Goal: Task Accomplishment & Management: Use online tool/utility

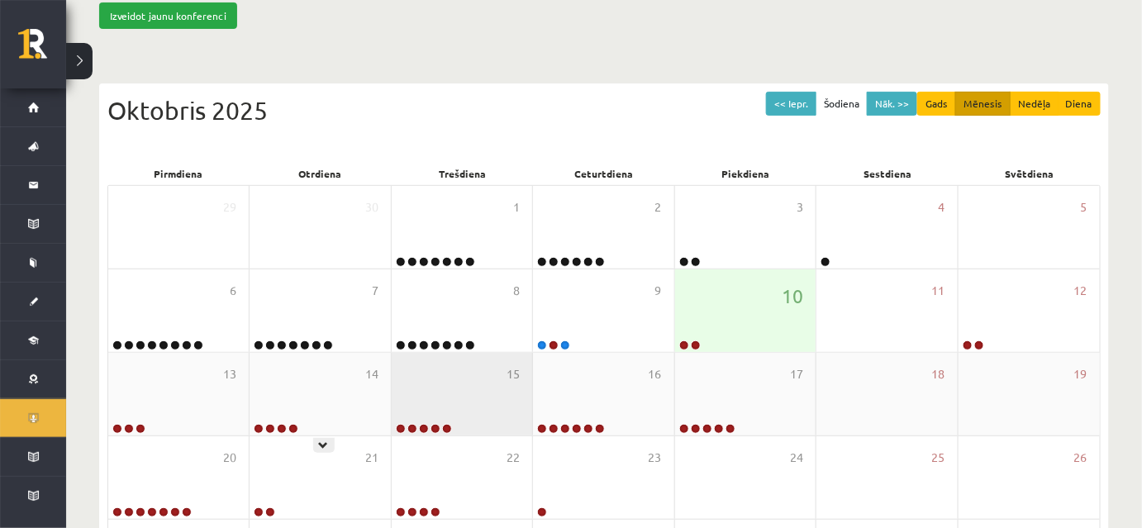
scroll to position [150, 0]
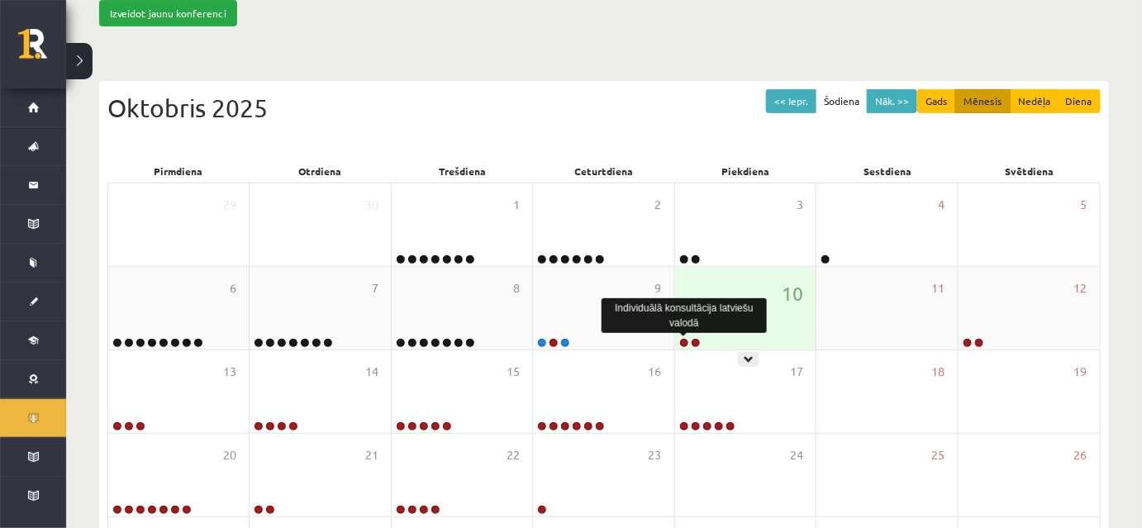
click at [682, 340] on link at bounding box center [684, 343] width 10 height 10
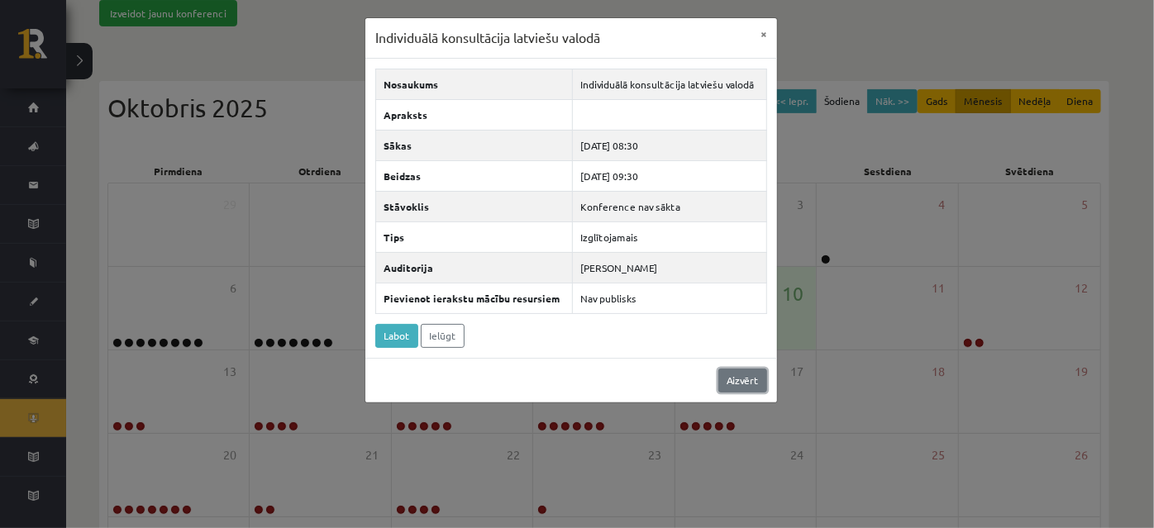
click at [747, 383] on link "Aizvērt" at bounding box center [742, 381] width 49 height 24
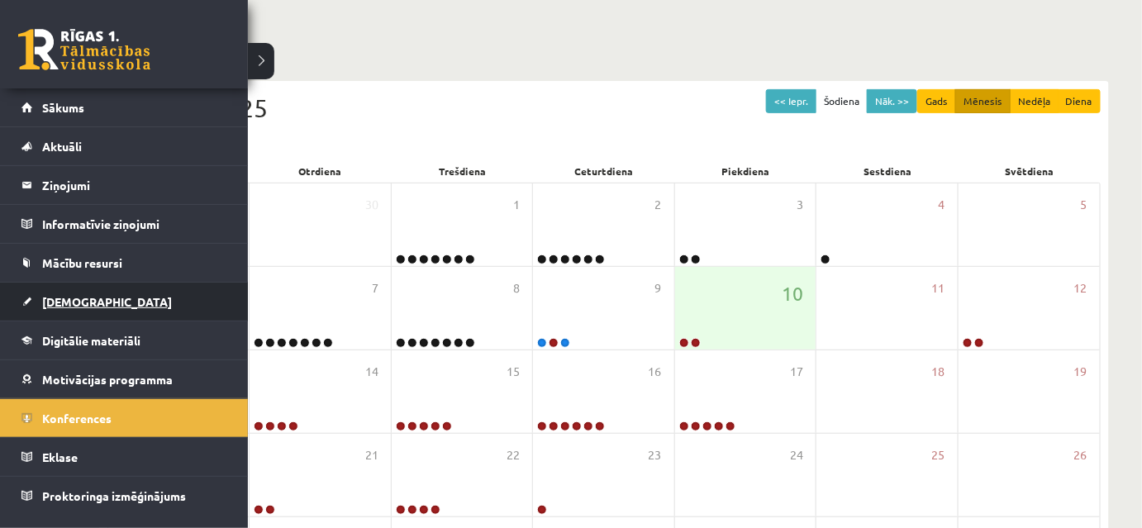
click at [61, 298] on span "[DEMOGRAPHIC_DATA]" at bounding box center [107, 301] width 130 height 15
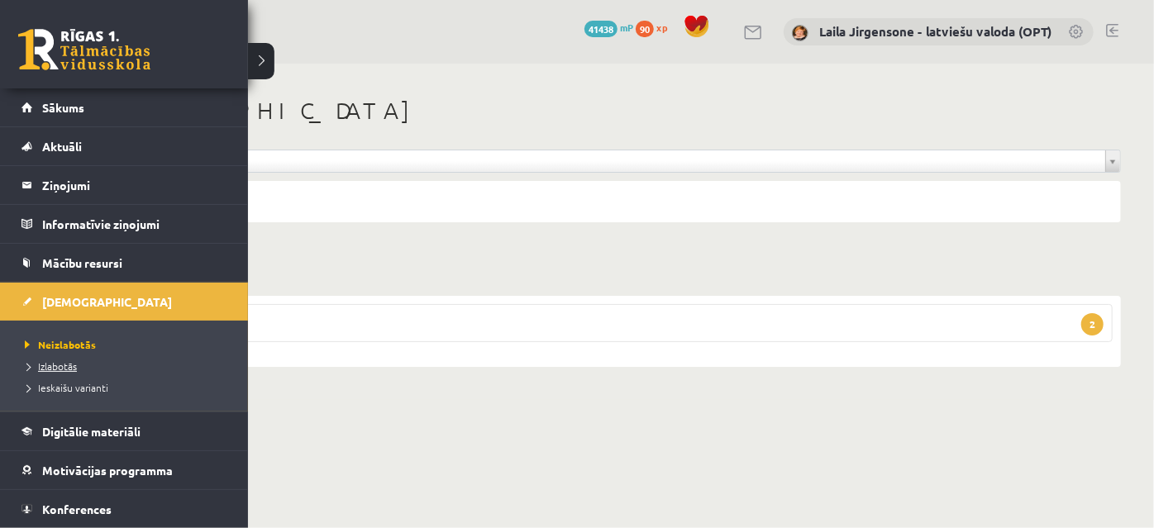
click at [57, 365] on span "Izlabotās" at bounding box center [49, 365] width 56 height 13
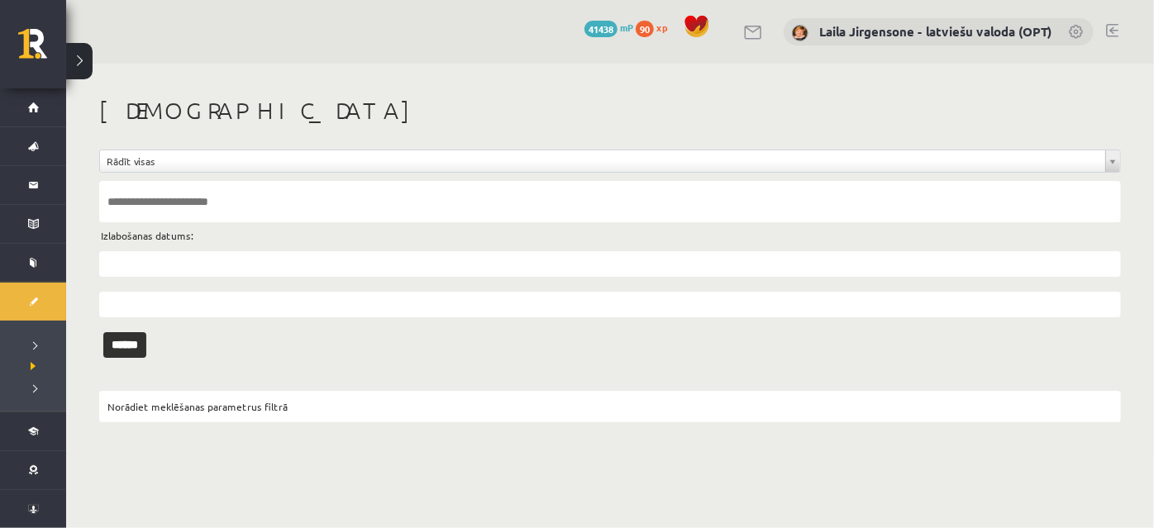
click at [164, 198] on input "text" at bounding box center [609, 201] width 1021 height 41
type input "**********"
click at [103, 332] on input "******" at bounding box center [124, 345] width 43 height 26
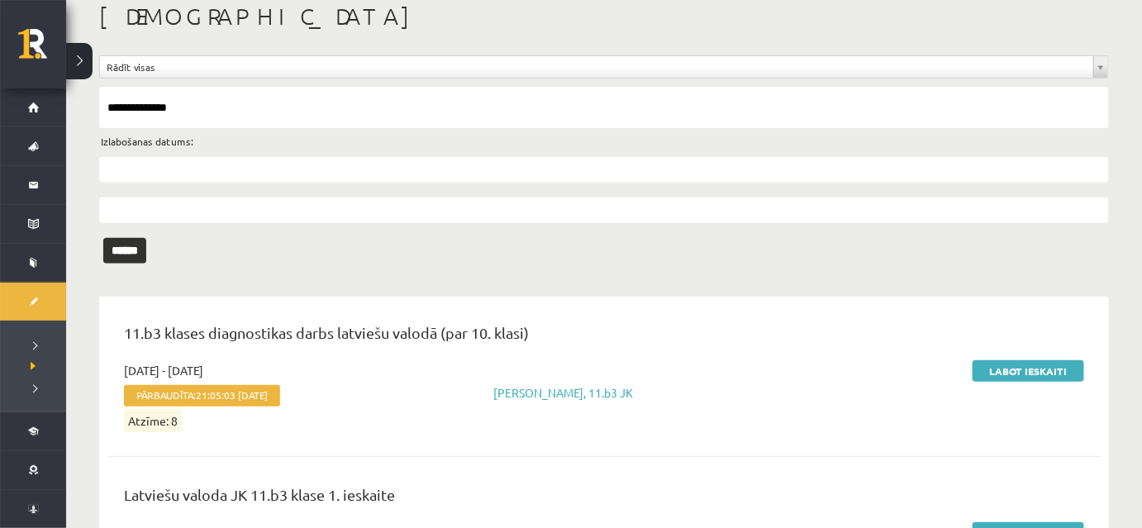
scroll to position [214, 0]
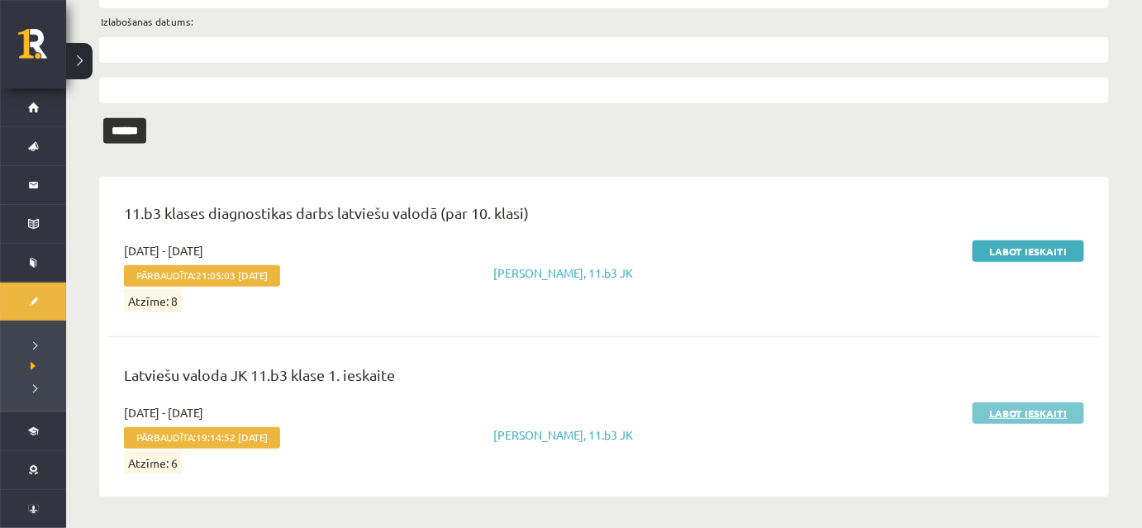
click at [998, 415] on link "Labot ieskaiti" at bounding box center [1029, 412] width 112 height 21
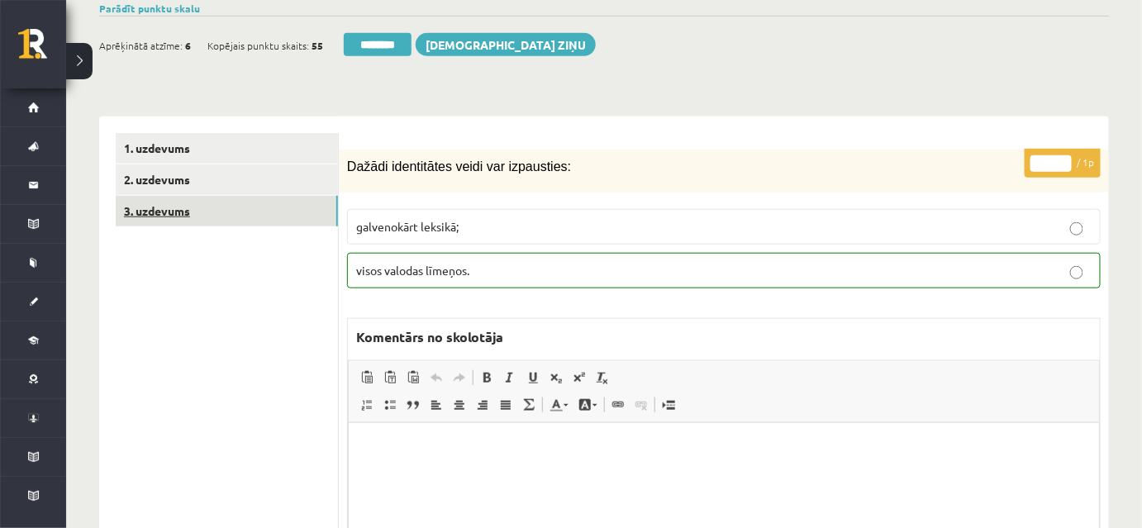
click at [269, 218] on link "3. uzdevums" at bounding box center [227, 211] width 222 height 31
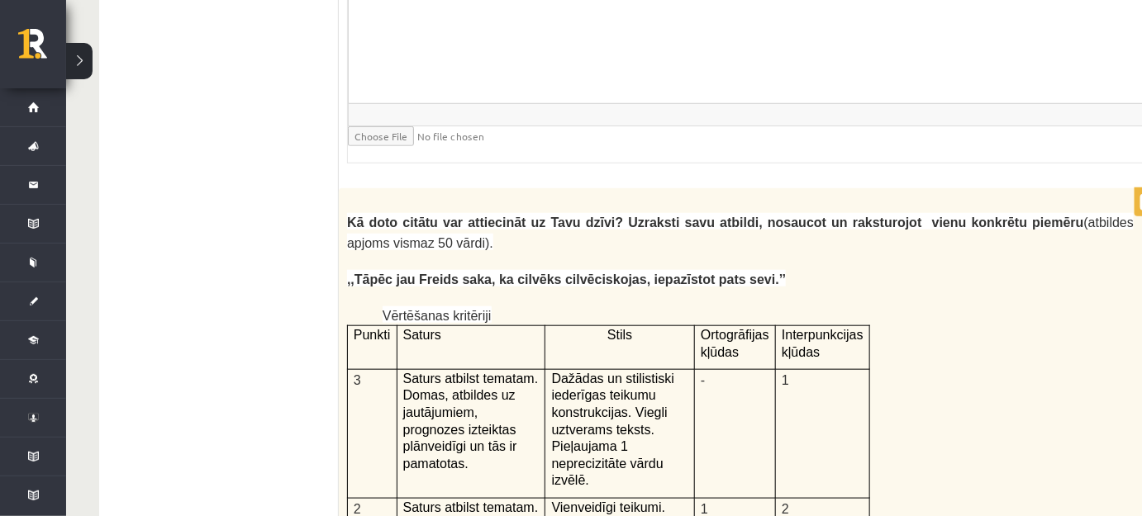
scroll to position [5052, 0]
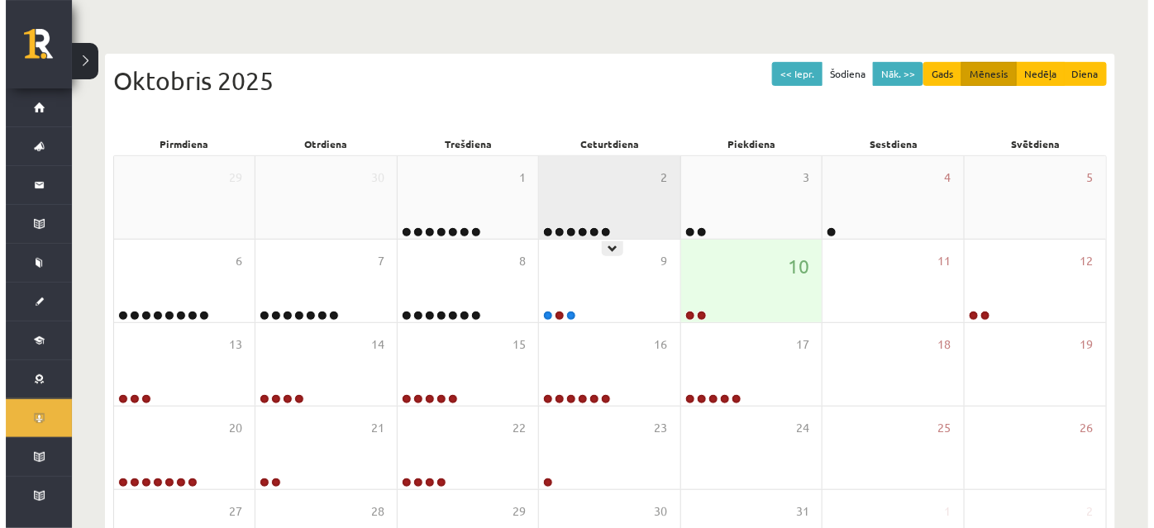
scroll to position [225, 0]
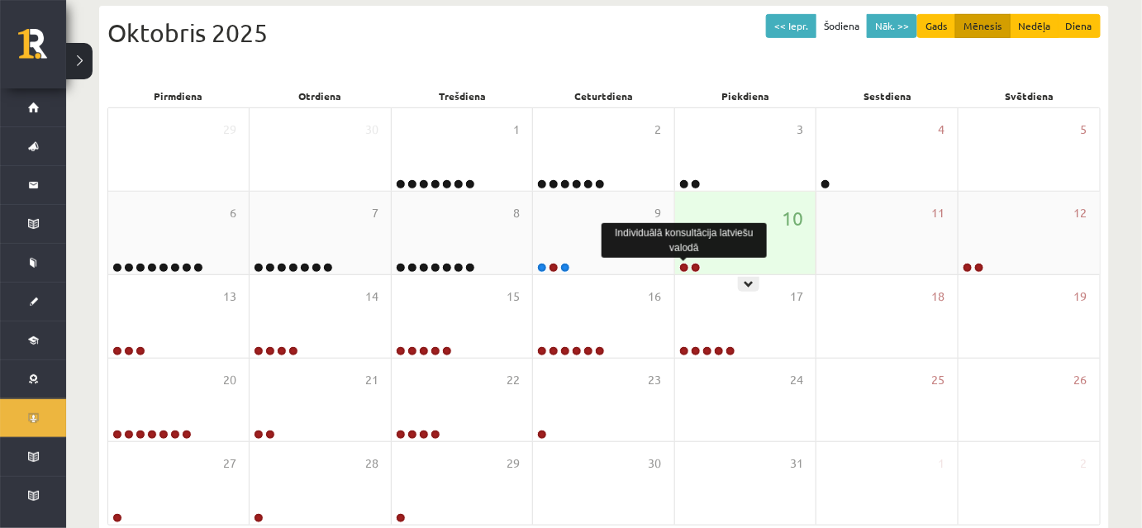
click at [683, 268] on link at bounding box center [684, 268] width 10 height 10
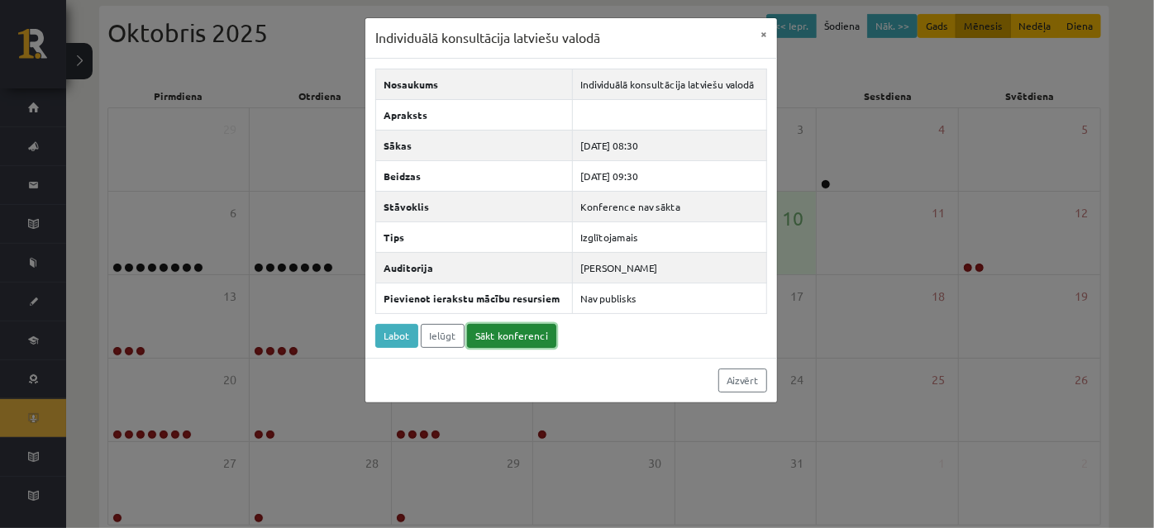
click at [489, 337] on link "Sākt konferenci" at bounding box center [511, 336] width 89 height 24
